Goal: Find specific page/section: Find specific page/section

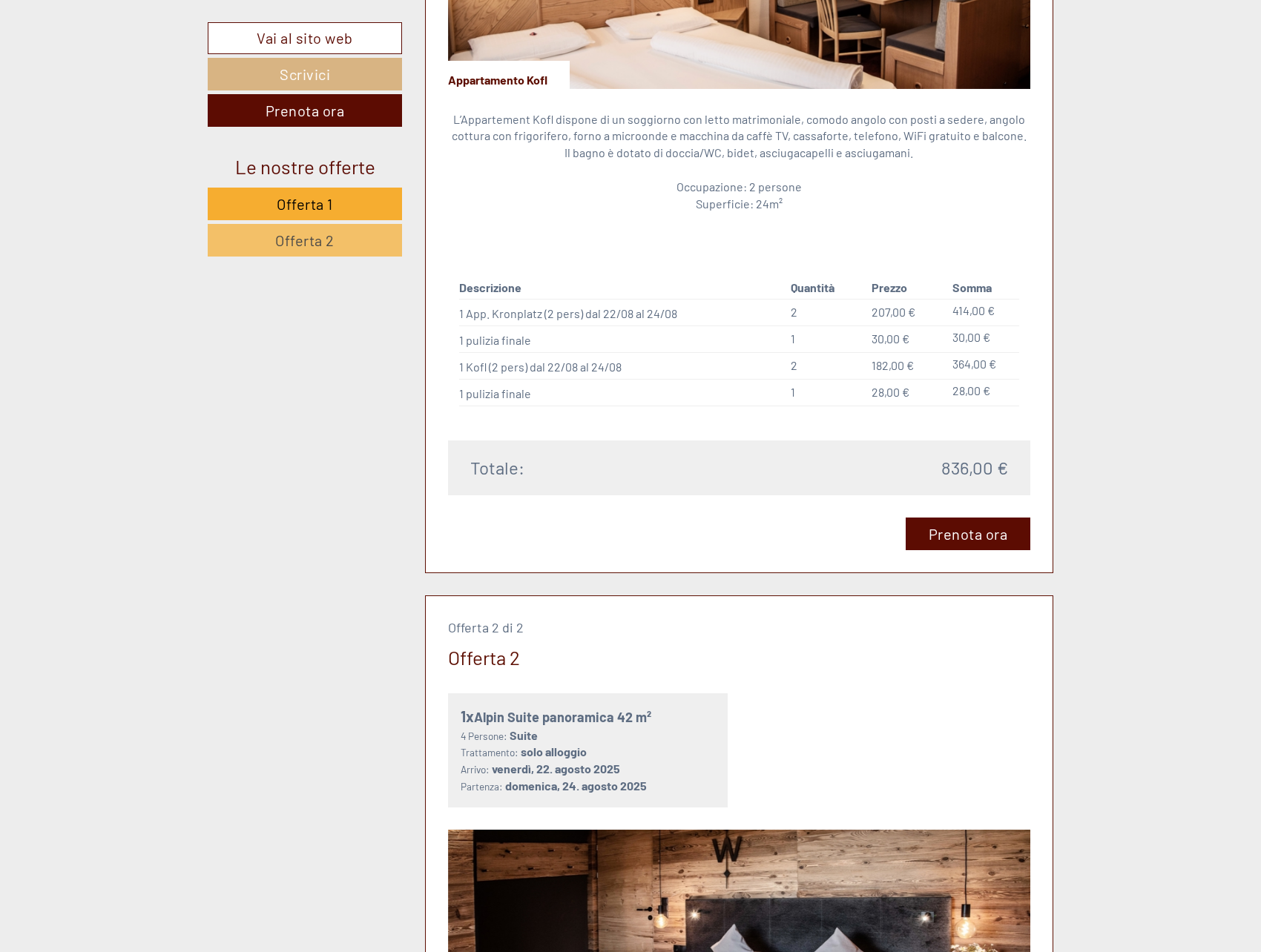
scroll to position [1780, 0]
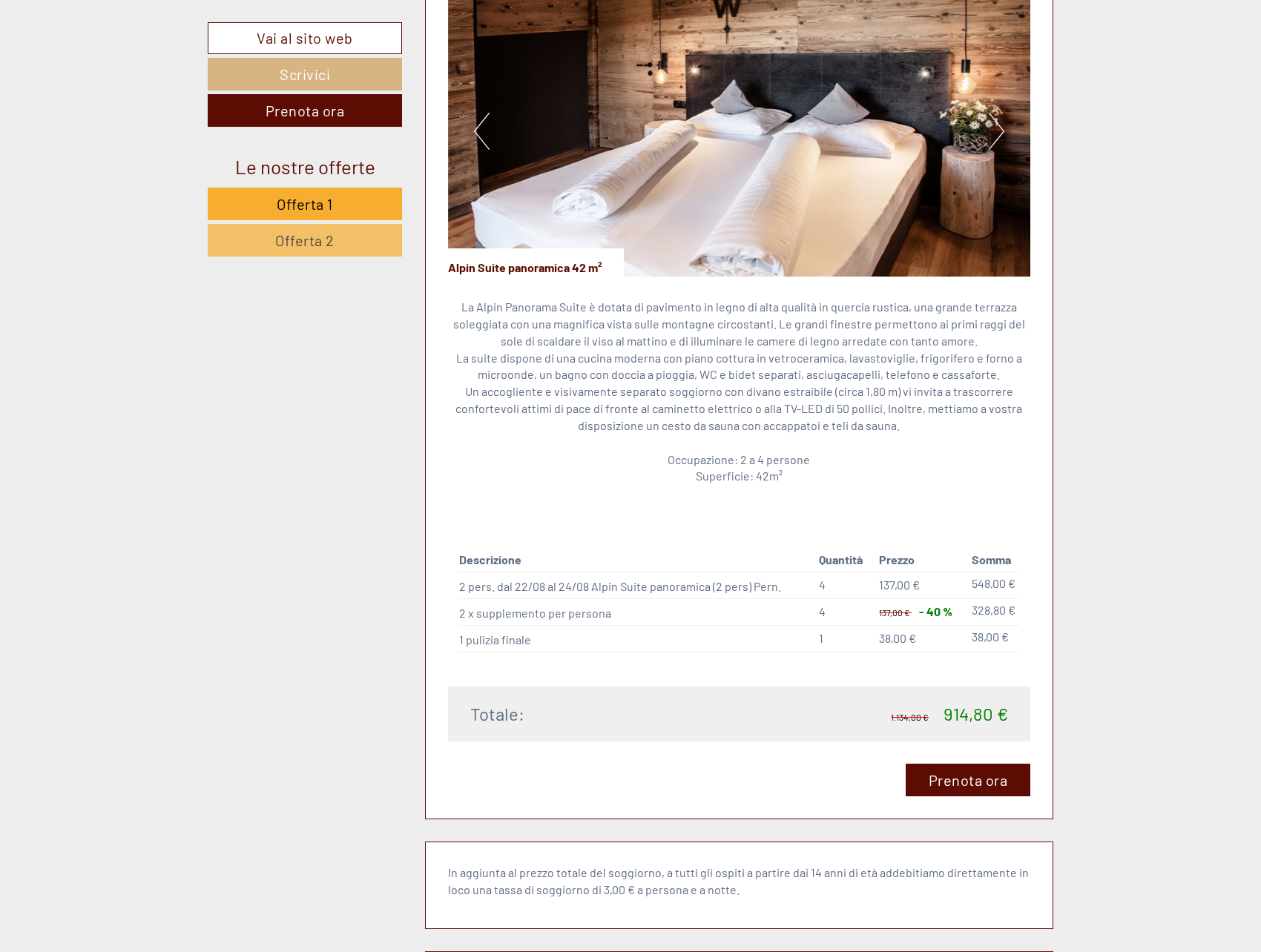
scroll to position [2818, 0]
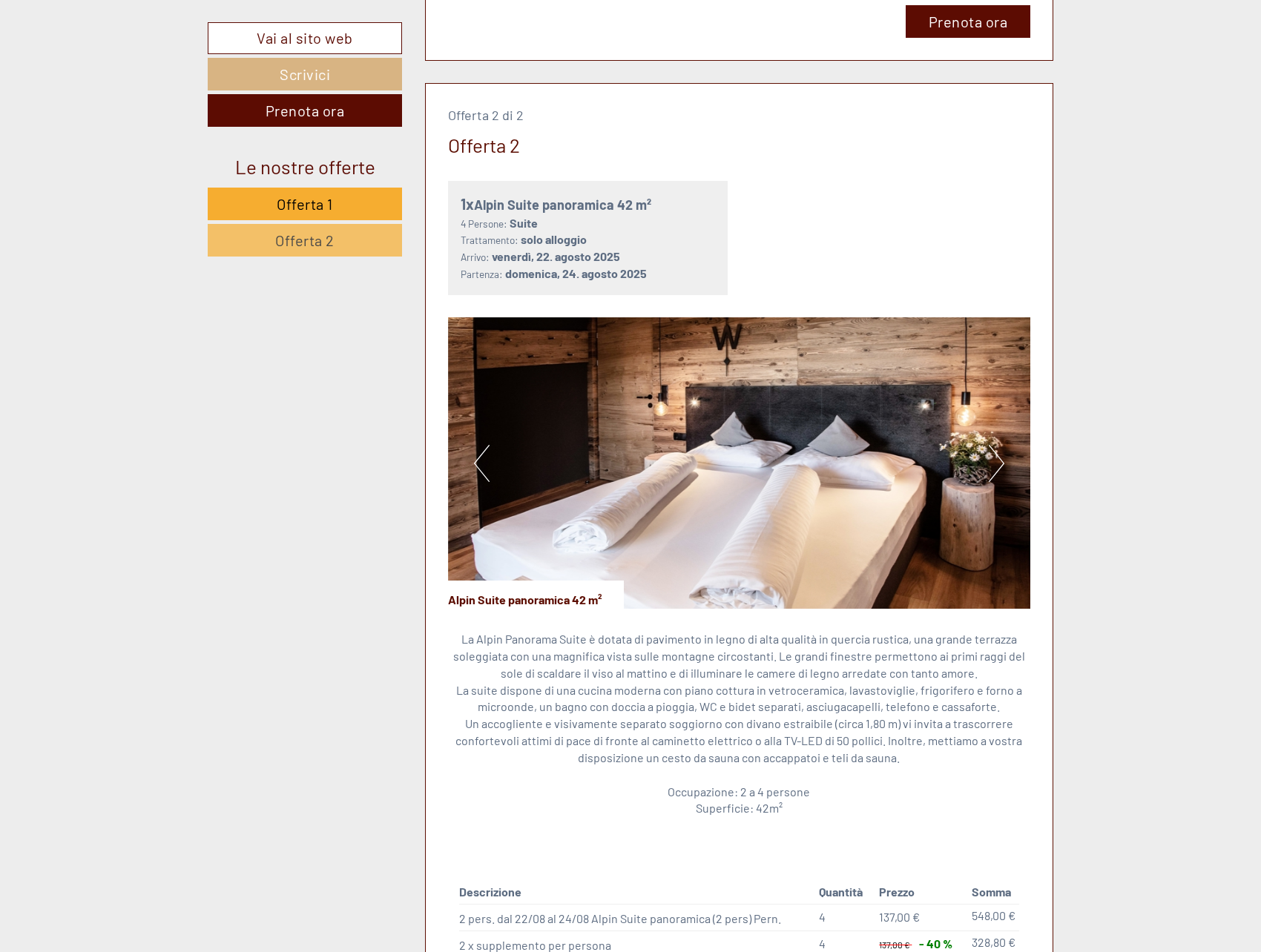
scroll to position [2076, 0]
